Goal: Transaction & Acquisition: Purchase product/service

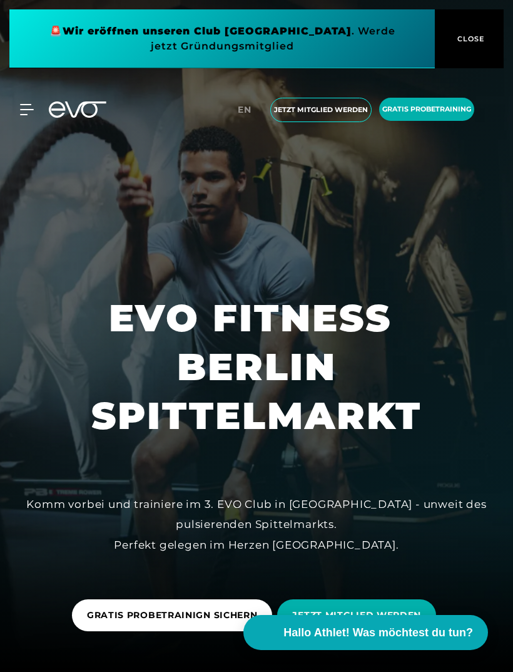
click at [26, 115] on icon at bounding box center [26, 110] width 13 height 10
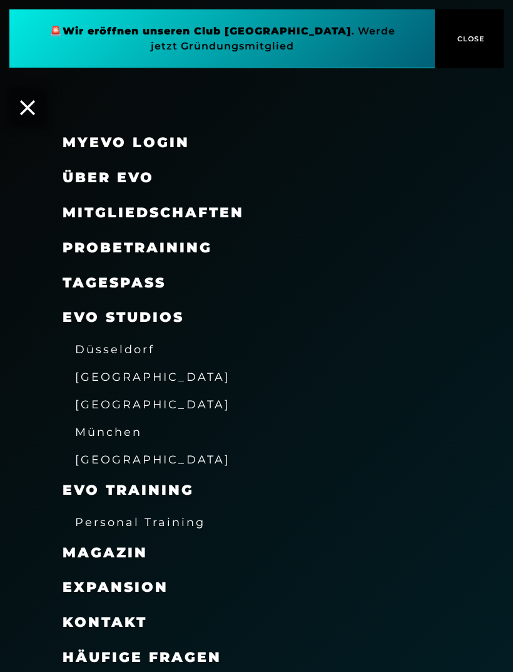
click at [28, 106] on icon at bounding box center [27, 107] width 15 height 15
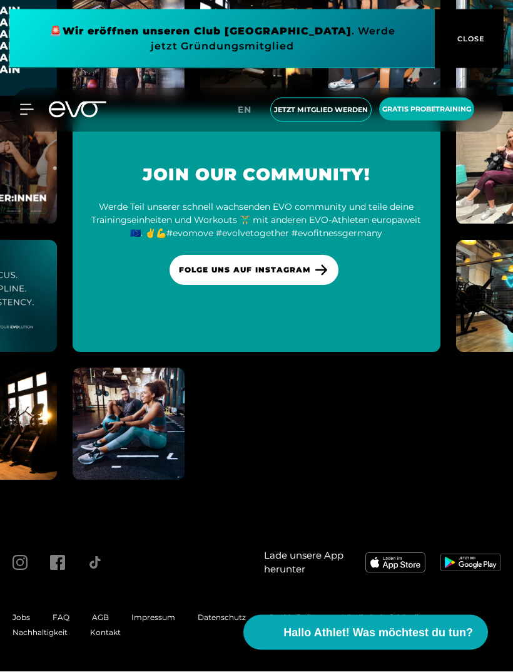
scroll to position [6589, 0]
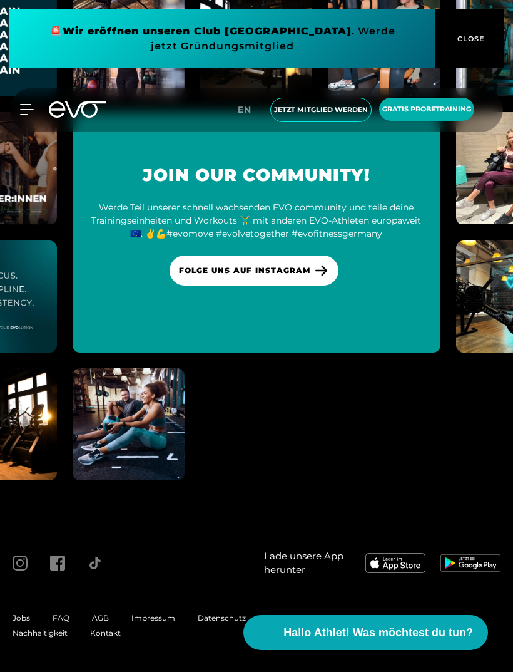
click at [18, 114] on div at bounding box center [19, 109] width 29 height 11
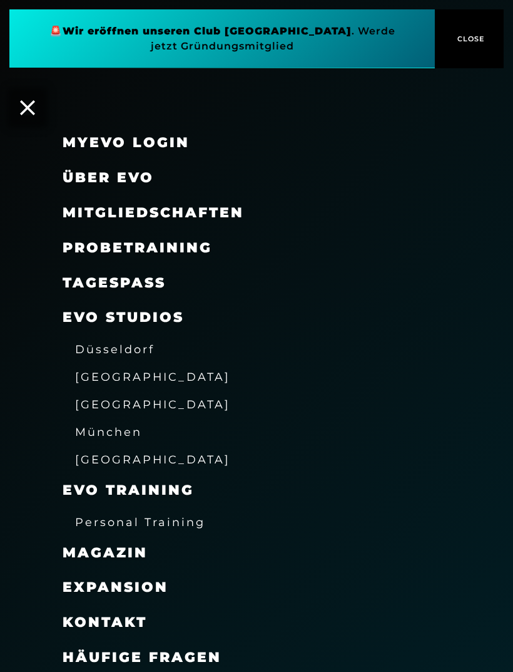
click at [230, 214] on span "Mitgliedschaften" at bounding box center [154, 212] width 182 height 17
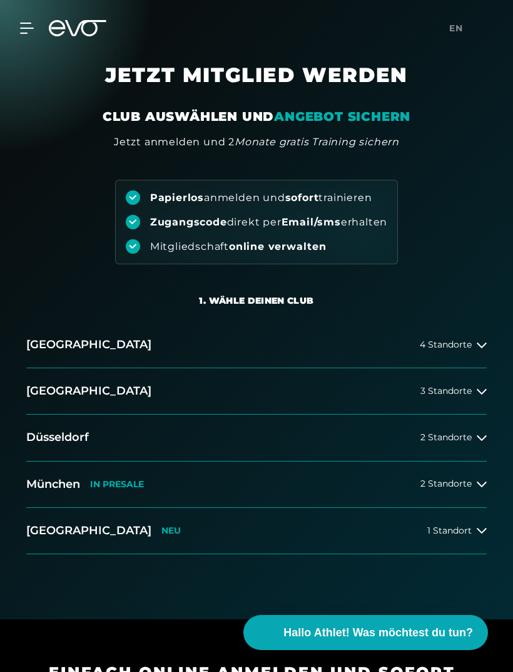
click at [470, 384] on button "Berlin 3 Standorte" at bounding box center [256, 391] width 461 height 46
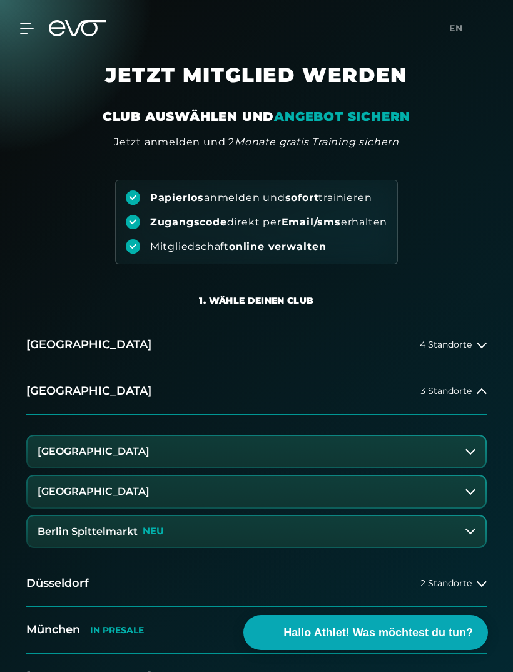
click at [132, 460] on button "[GEOGRAPHIC_DATA]" at bounding box center [257, 451] width 458 height 31
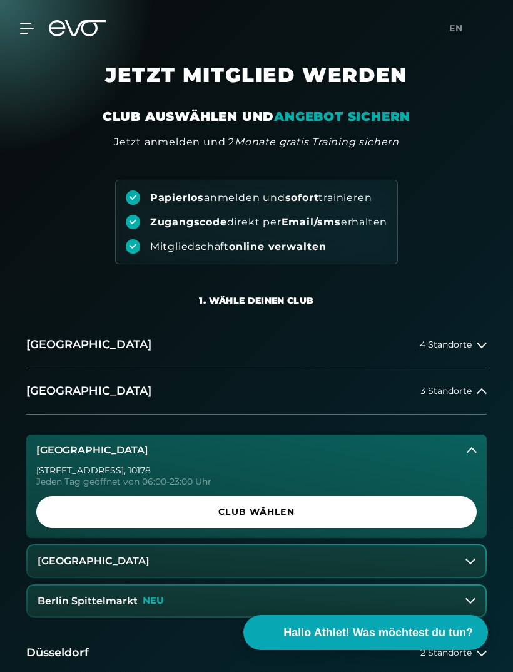
click at [226, 515] on span "Club wählen" at bounding box center [256, 511] width 411 height 13
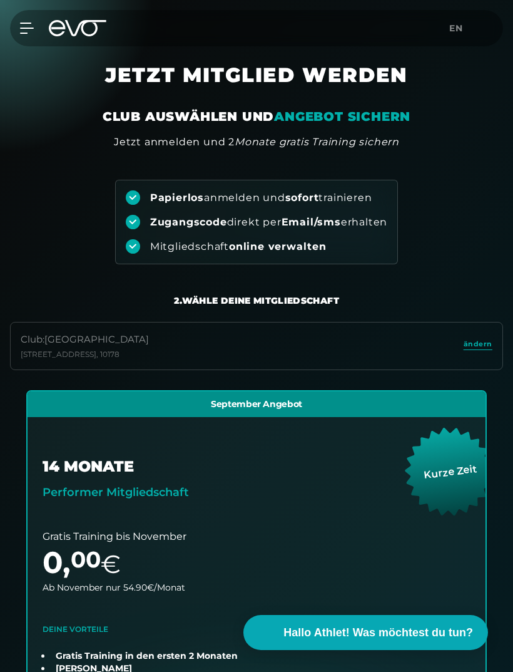
scroll to position [284, 0]
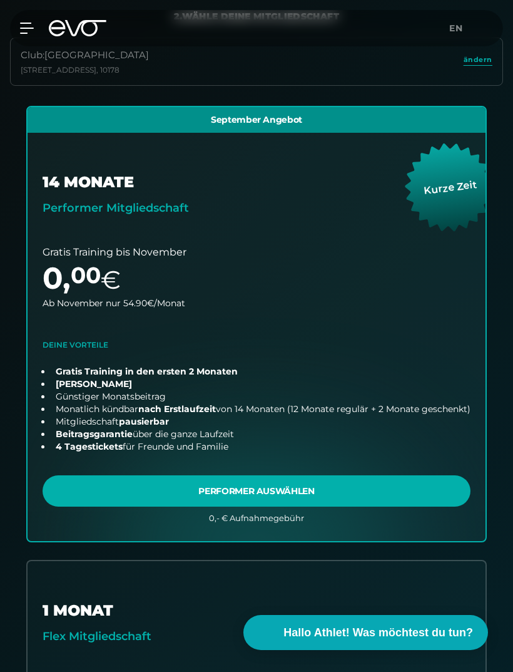
scroll to position [3341, 0]
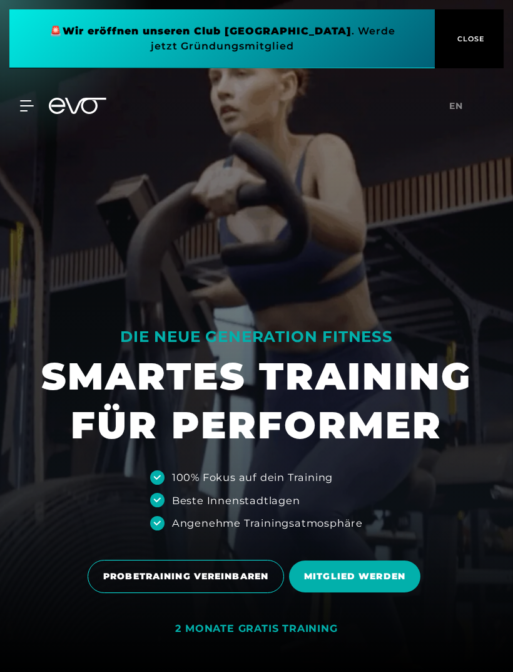
click at [475, 41] on span "CLOSE" at bounding box center [470, 38] width 31 height 11
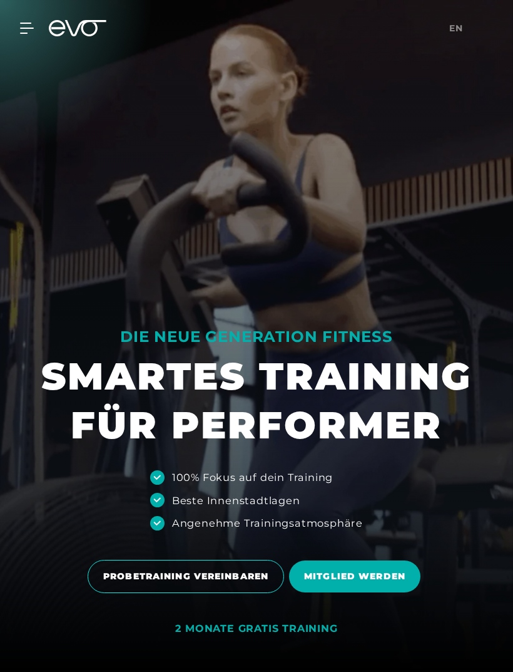
click at [458, 32] on span "en" at bounding box center [457, 28] width 14 height 11
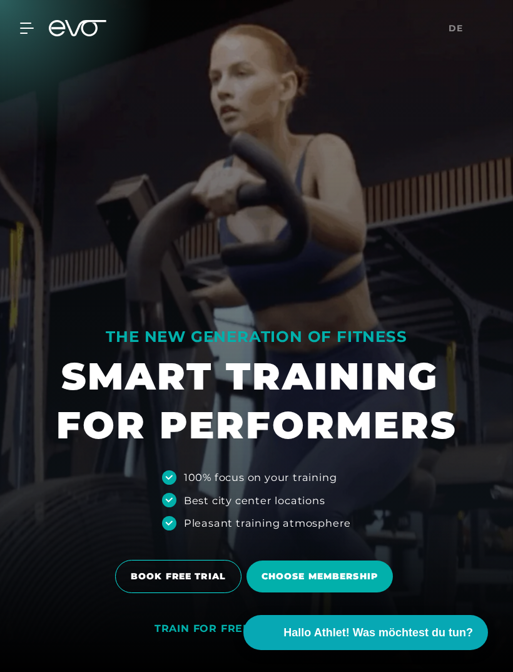
click at [29, 27] on icon at bounding box center [27, 28] width 14 height 11
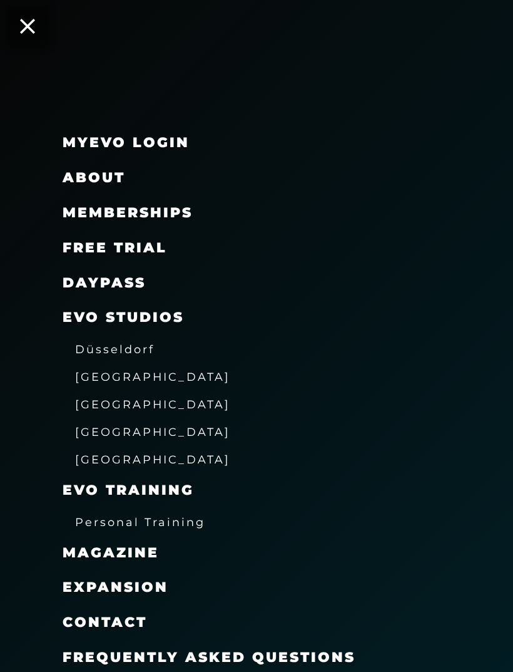
click at [141, 211] on span "Memberships" at bounding box center [128, 212] width 130 height 17
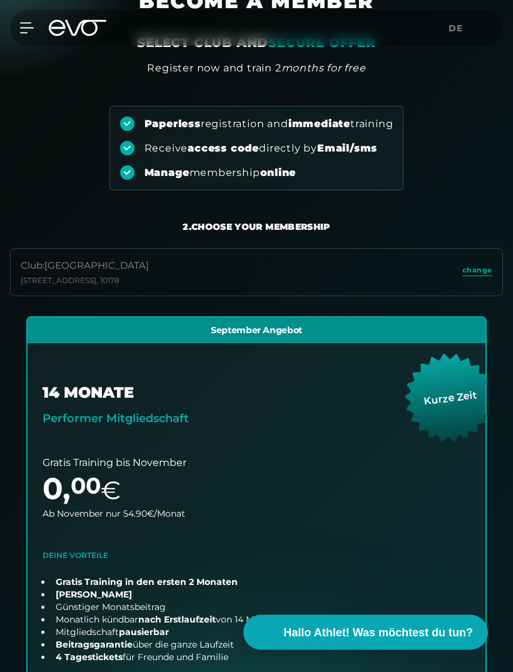
scroll to position [70, 0]
